Goal: Information Seeking & Learning: Learn about a topic

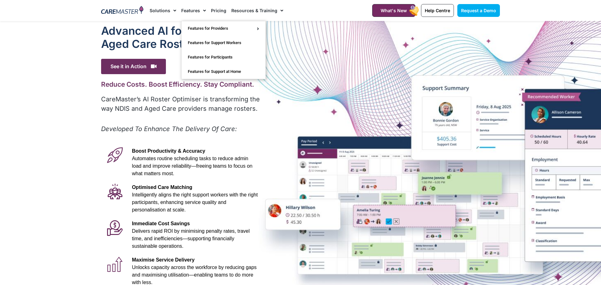
click at [203, 10] on span "Menu" at bounding box center [203, 10] width 6 height 11
click at [204, 8] on span "Menu" at bounding box center [203, 10] width 6 height 11
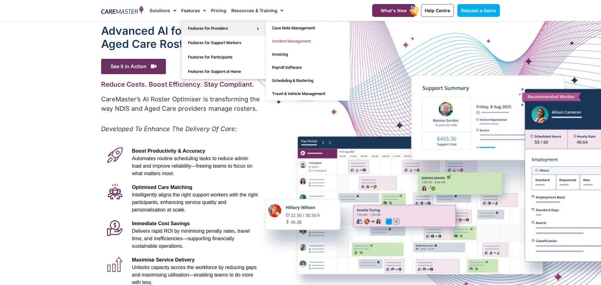
click at [283, 40] on link "Incident Management" at bounding box center [308, 41] width 84 height 13
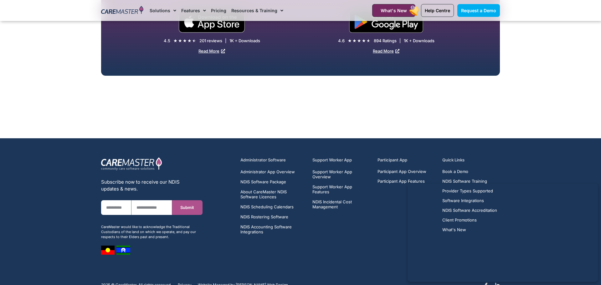
scroll to position [2987, 0]
